Goal: Navigation & Orientation: Understand site structure

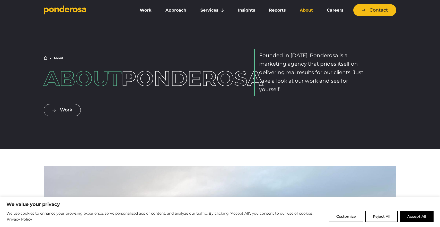
click at [305, 9] on link "About" at bounding box center [306, 10] width 25 height 11
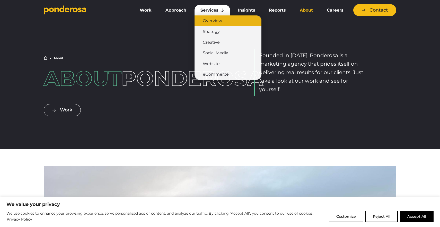
click at [215, 20] on link "Overview" at bounding box center [228, 20] width 67 height 11
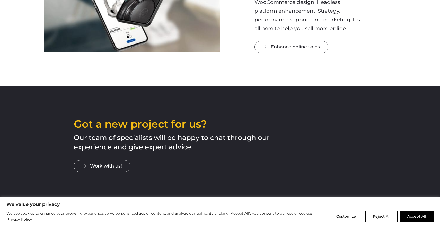
scroll to position [753, 0]
